Goal: Complete application form

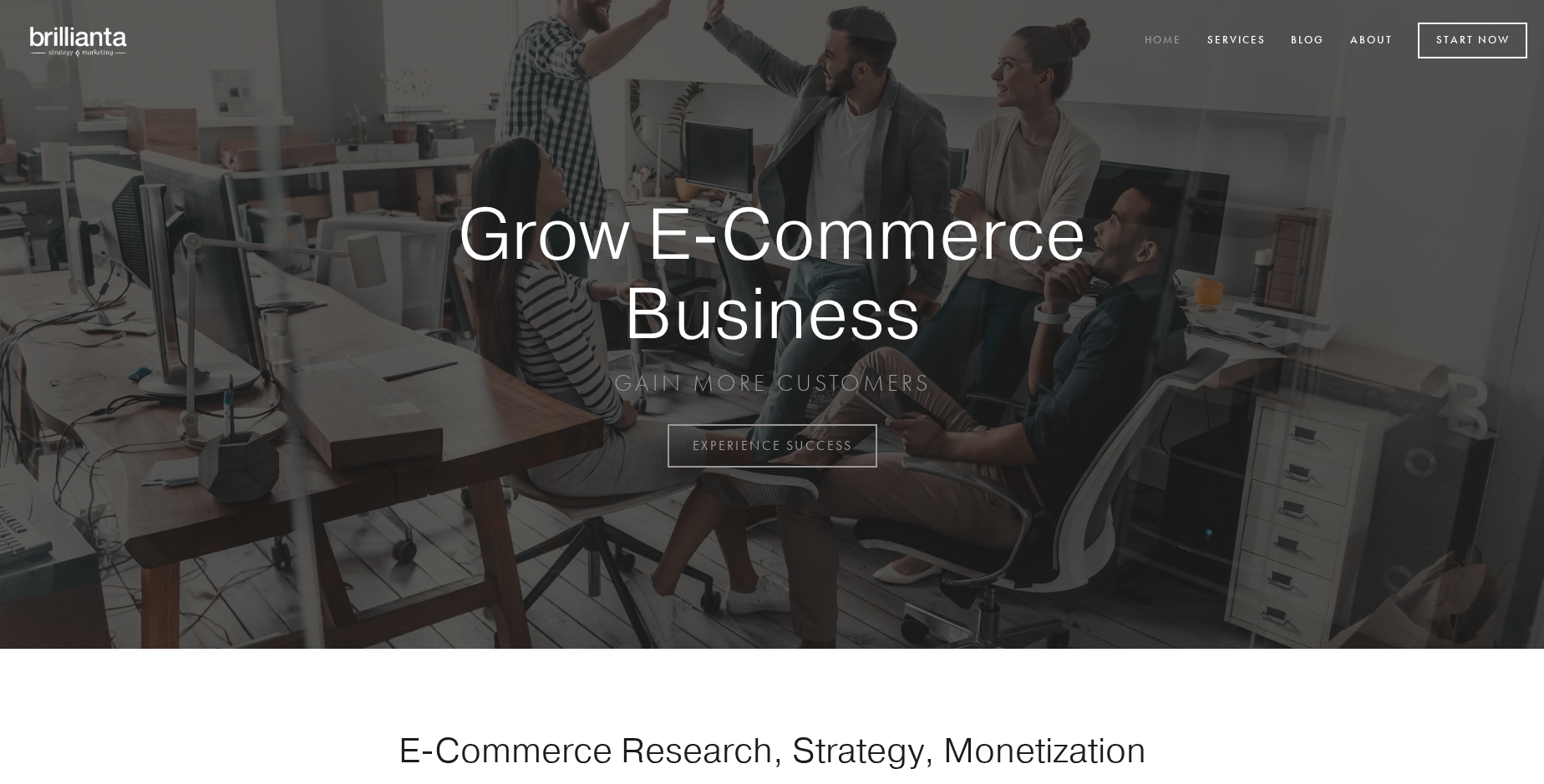
scroll to position [4378, 0]
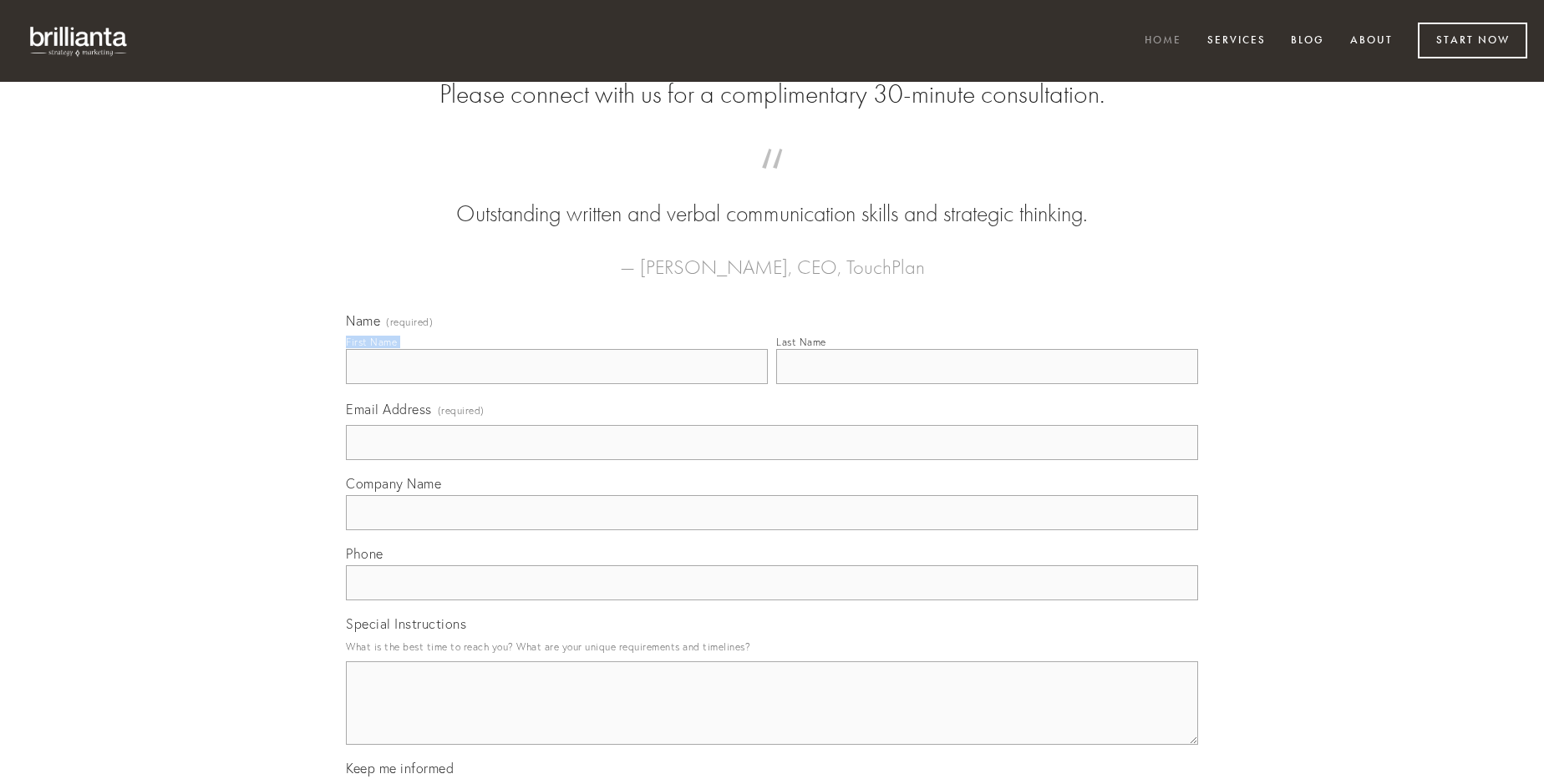
type input "[PERSON_NAME]"
click at [986, 384] on input "Last Name" at bounding box center [986, 366] width 422 height 35
type input "[PERSON_NAME]"
click at [772, 460] on input "Email Address (required)" at bounding box center [772, 442] width 852 height 35
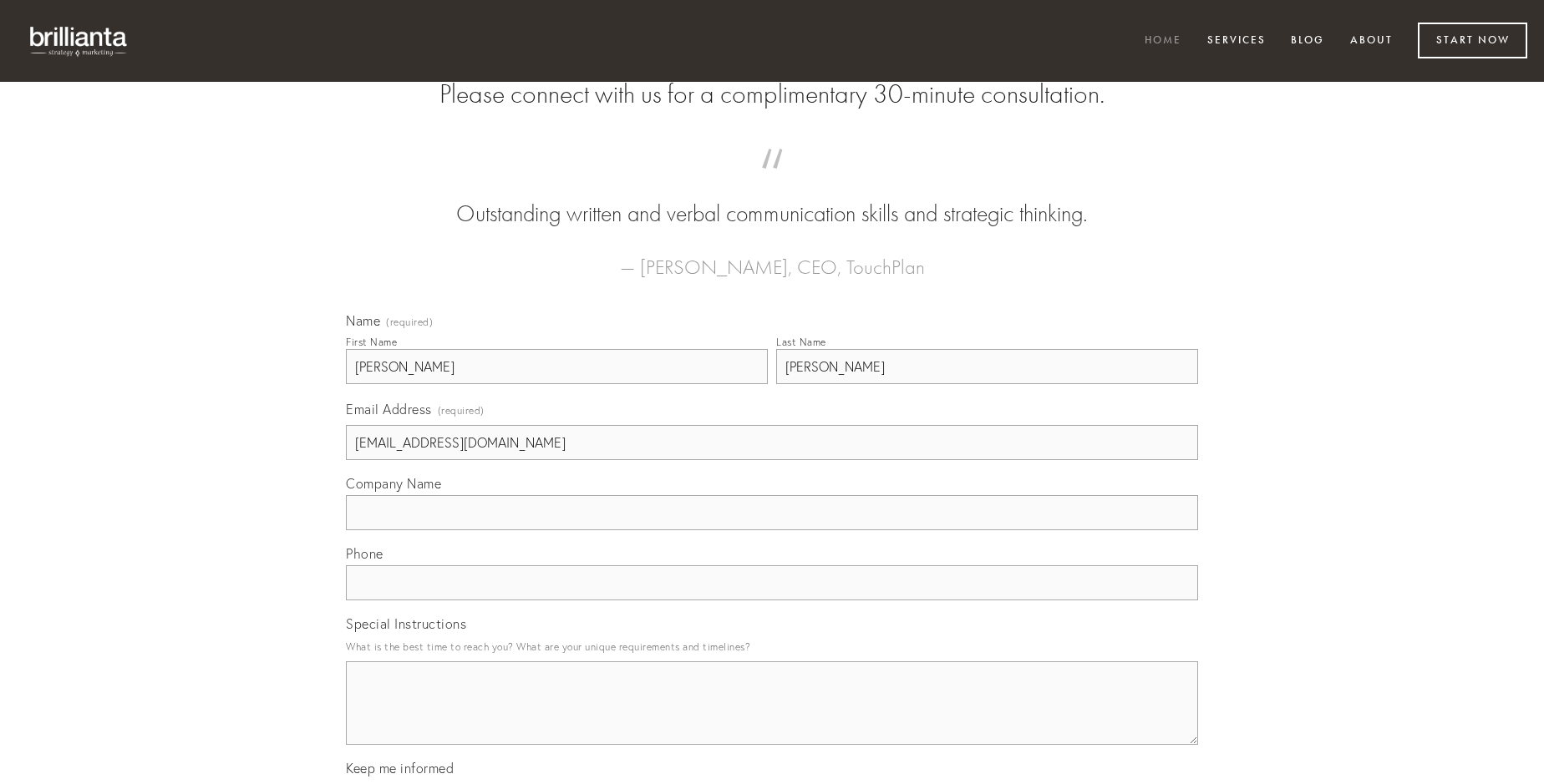
type input "[EMAIL_ADDRESS][DOMAIN_NAME]"
click at [772, 530] on input "Company Name" at bounding box center [772, 512] width 852 height 35
type input "teneo"
click at [772, 600] on input "text" at bounding box center [772, 582] width 852 height 35
click at [772, 718] on textarea "Special Instructions" at bounding box center [772, 703] width 852 height 84
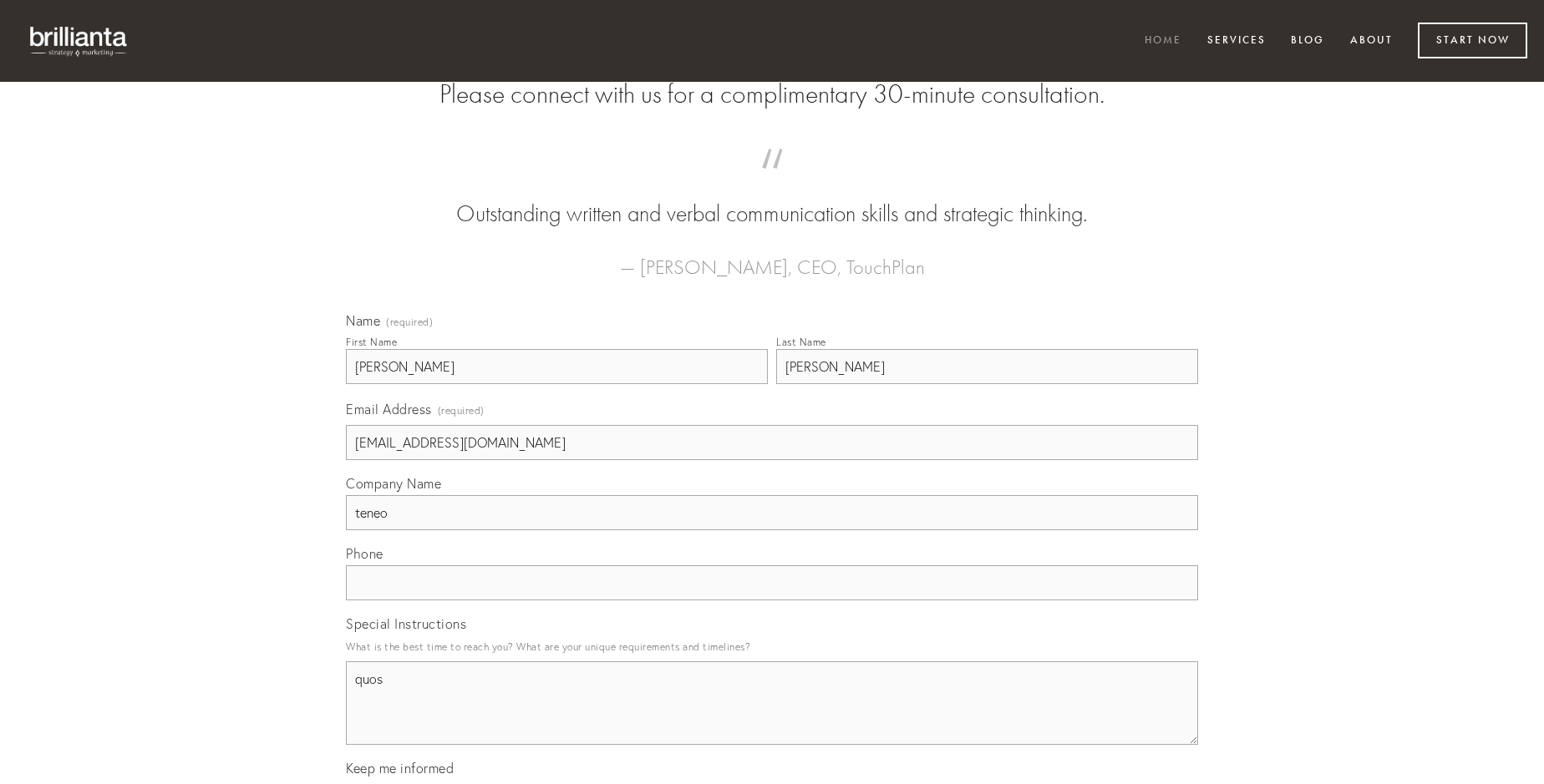
type textarea "quos"
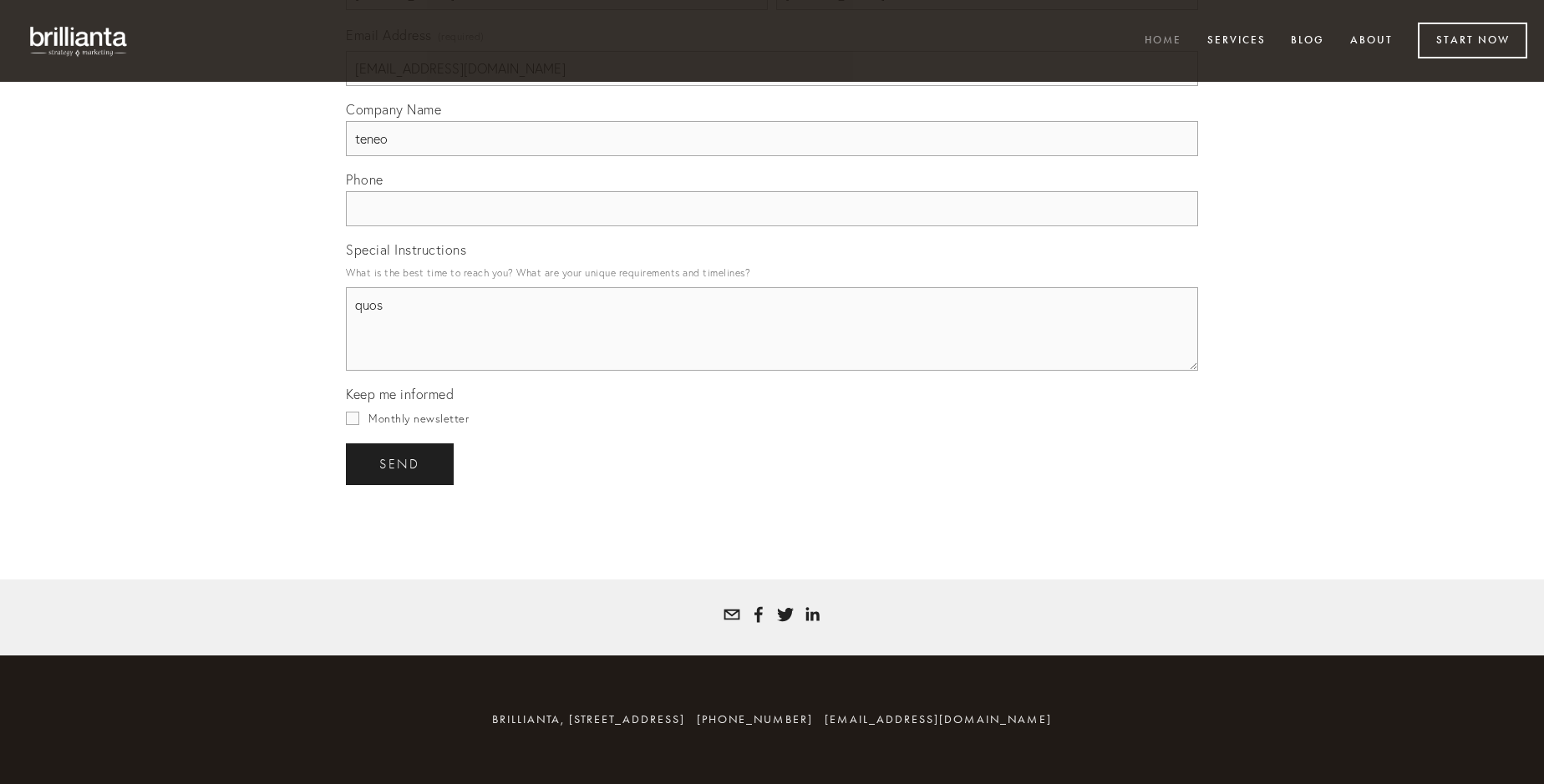
click at [401, 463] on span "send" at bounding box center [399, 464] width 41 height 15
